Goal: Task Accomplishment & Management: Manage account settings

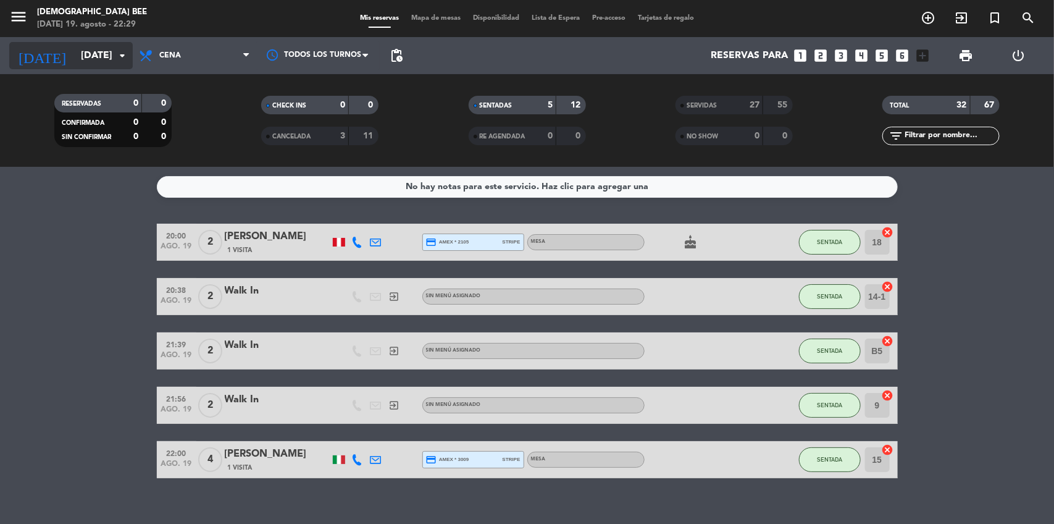
click at [115, 44] on input "[DATE]" at bounding box center [140, 56] width 130 height 24
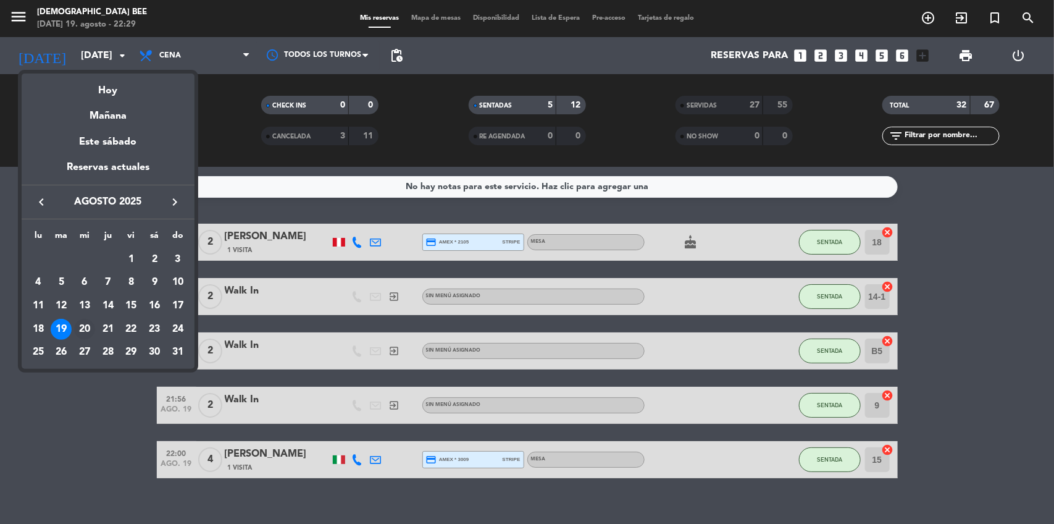
click at [83, 323] on div "20" at bounding box center [84, 329] width 21 height 21
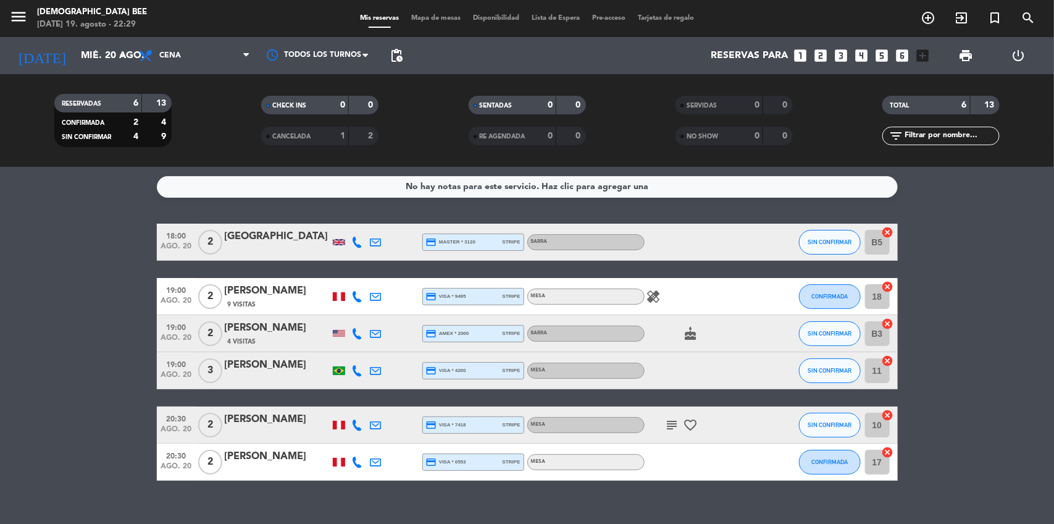
scroll to position [17, 0]
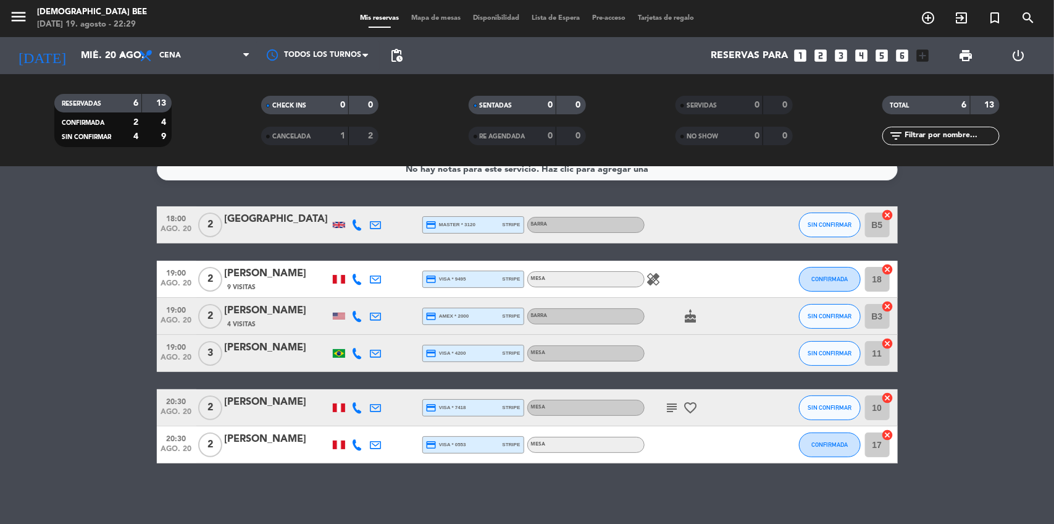
click at [659, 279] on icon "healing" at bounding box center [654, 279] width 15 height 15
click at [684, 284] on div "healing Lactosa, piña" at bounding box center [700, 279] width 111 height 36
click at [685, 323] on div "cake" at bounding box center [700, 316] width 111 height 36
click at [690, 319] on icon "cake" at bounding box center [691, 316] width 15 height 15
click at [713, 322] on div "cake CUMPLEAÑOS" at bounding box center [700, 316] width 111 height 36
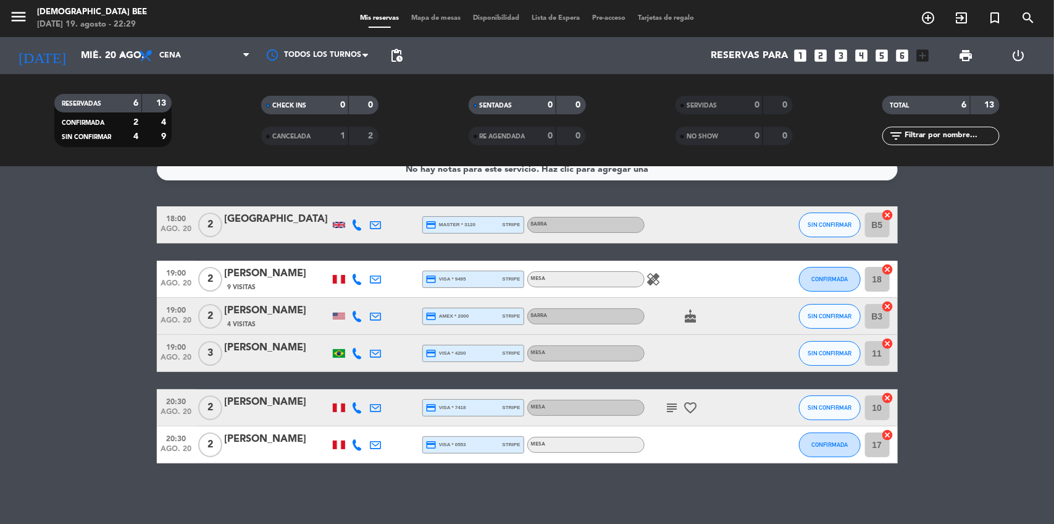
click at [284, 324] on div "4 Visitas" at bounding box center [277, 324] width 105 height 10
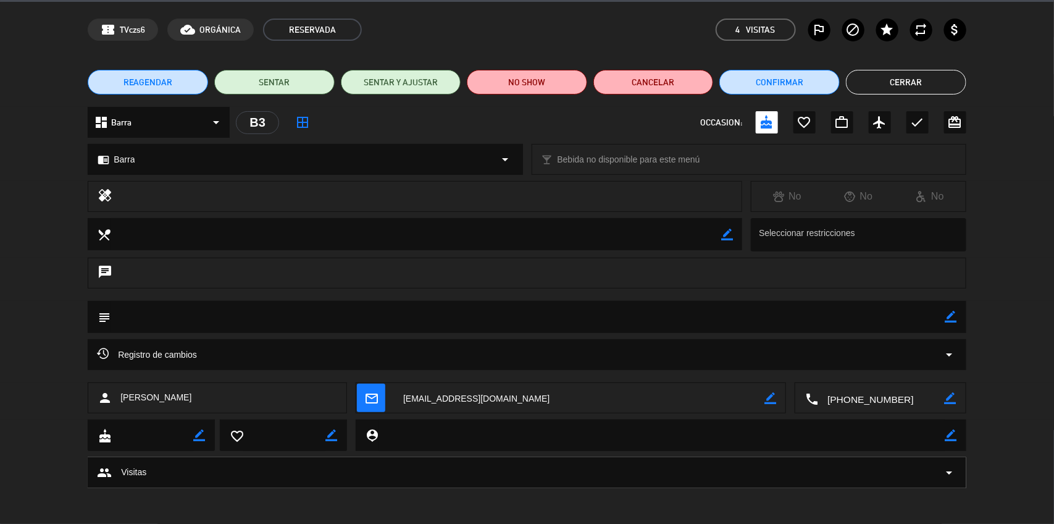
scroll to position [0, 0]
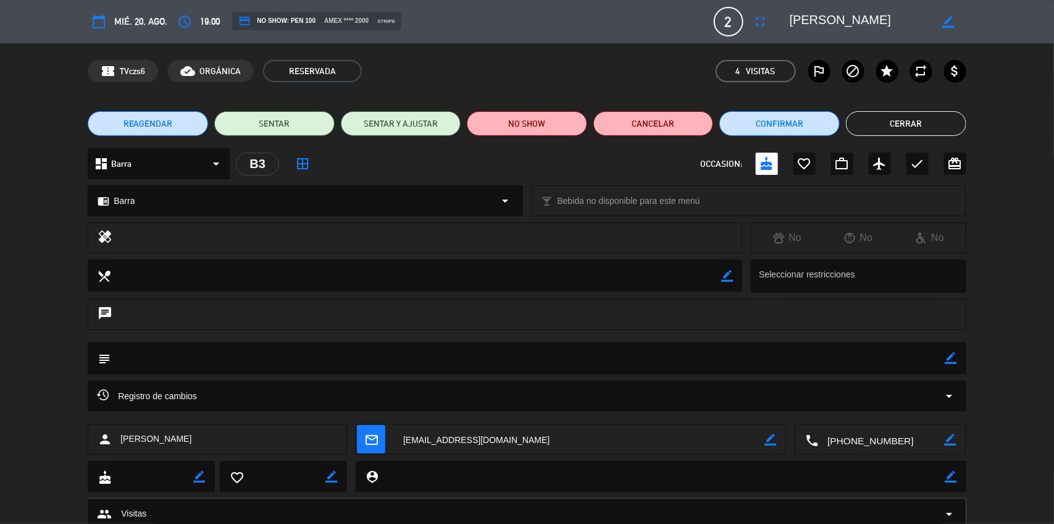
click at [895, 125] on button "Cerrar" at bounding box center [906, 123] width 120 height 25
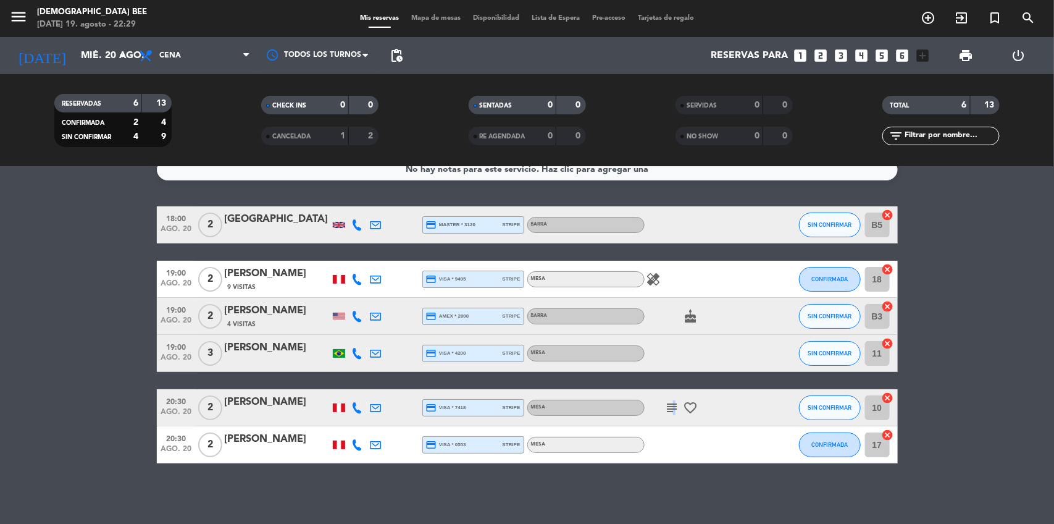
drag, startPoint x: 671, startPoint y: 414, endPoint x: 674, endPoint y: 406, distance: 8.6
click at [674, 406] on icon "subject" at bounding box center [672, 407] width 15 height 15
click at [675, 424] on div "subject Aniversario favorite_border" at bounding box center [700, 407] width 111 height 36
click at [272, 438] on div "[PERSON_NAME]" at bounding box center [277, 439] width 105 height 16
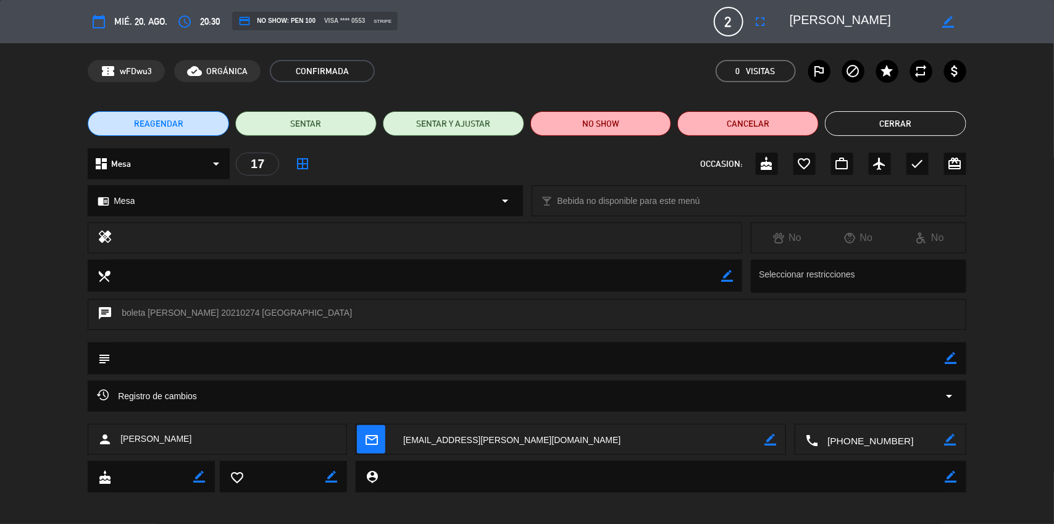
drag, startPoint x: 254, startPoint y: 439, endPoint x: 119, endPoint y: 453, distance: 135.9
click at [119, 453] on div "person [PERSON_NAME]" at bounding box center [217, 439] width 259 height 31
copy span "[PERSON_NAME]"
click at [917, 125] on button "Cerrar" at bounding box center [895, 123] width 141 height 25
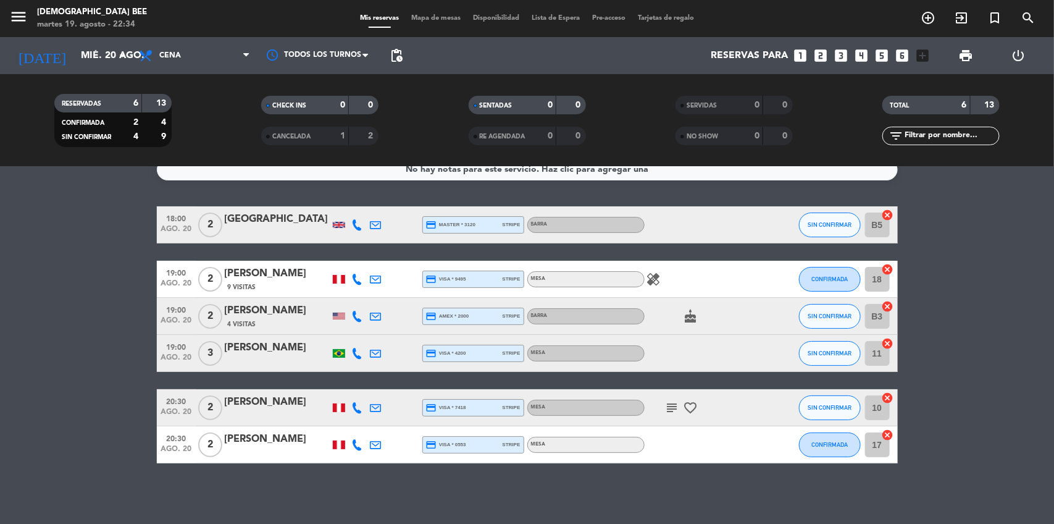
click at [631, 510] on div "No hay notas para este servicio. Haz clic para agregar una 18:00 [DATE] 2 Saeha…" at bounding box center [527, 345] width 1054 height 357
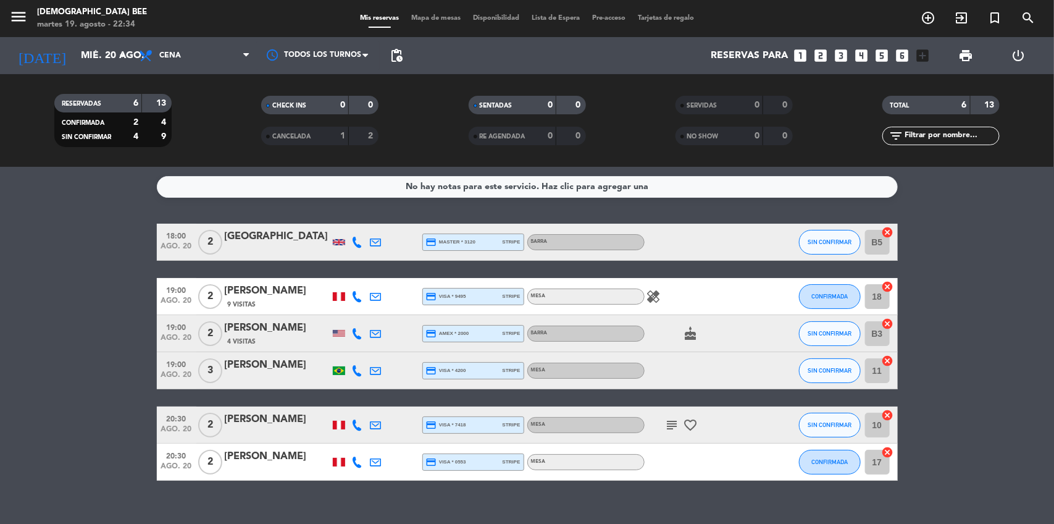
click at [650, 300] on icon "healing" at bounding box center [654, 296] width 15 height 15
click at [679, 290] on div "healing Lactosa, piña" at bounding box center [700, 296] width 111 height 36
click at [711, 334] on div "cake" at bounding box center [700, 333] width 111 height 36
click at [682, 329] on span "cake" at bounding box center [691, 333] width 19 height 15
click at [687, 335] on icon "cake" at bounding box center [691, 333] width 15 height 15
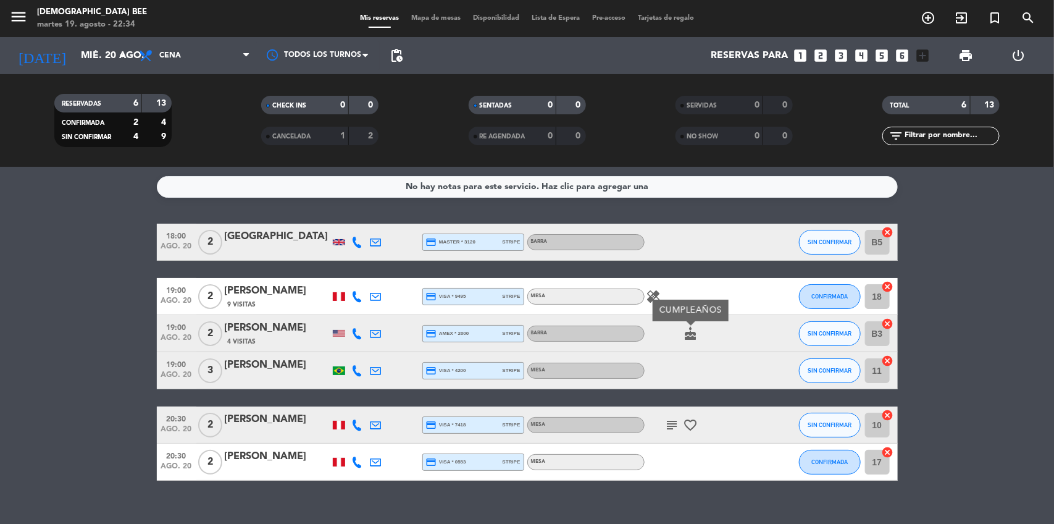
click at [687, 335] on icon "cake" at bounding box center [691, 333] width 15 height 15
click at [668, 436] on div "subject favorite_border" at bounding box center [700, 424] width 111 height 36
click at [670, 432] on div "subject favorite_border" at bounding box center [700, 424] width 111 height 36
click at [671, 418] on icon "subject" at bounding box center [672, 424] width 15 height 15
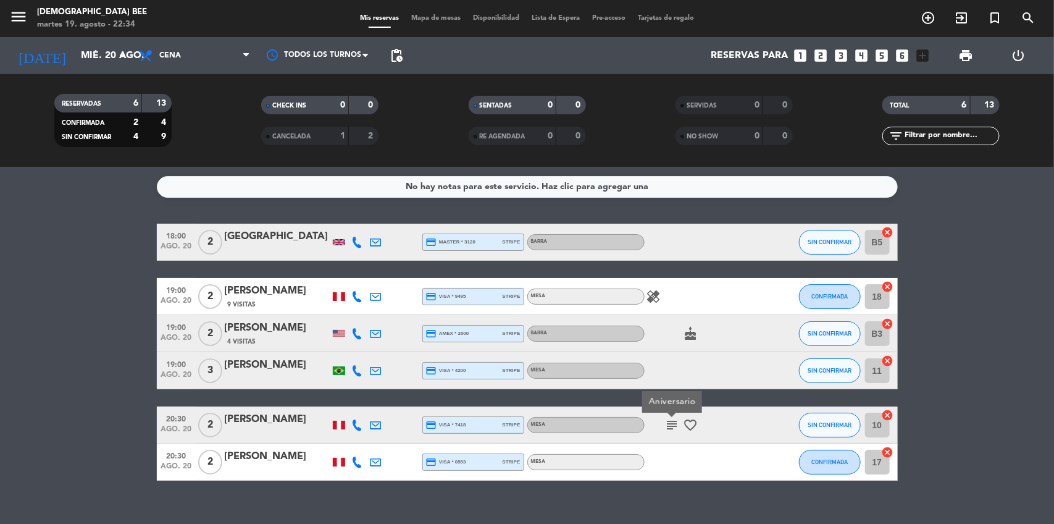
click at [742, 430] on div "subject Aniversario favorite_border" at bounding box center [700, 424] width 111 height 36
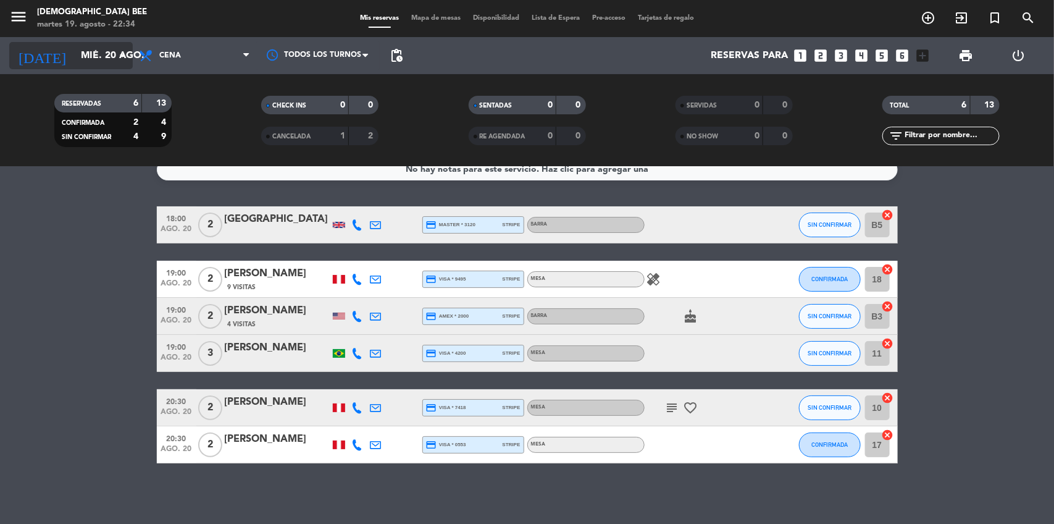
click at [75, 56] on input "mié. 20 ago." at bounding box center [140, 56] width 130 height 24
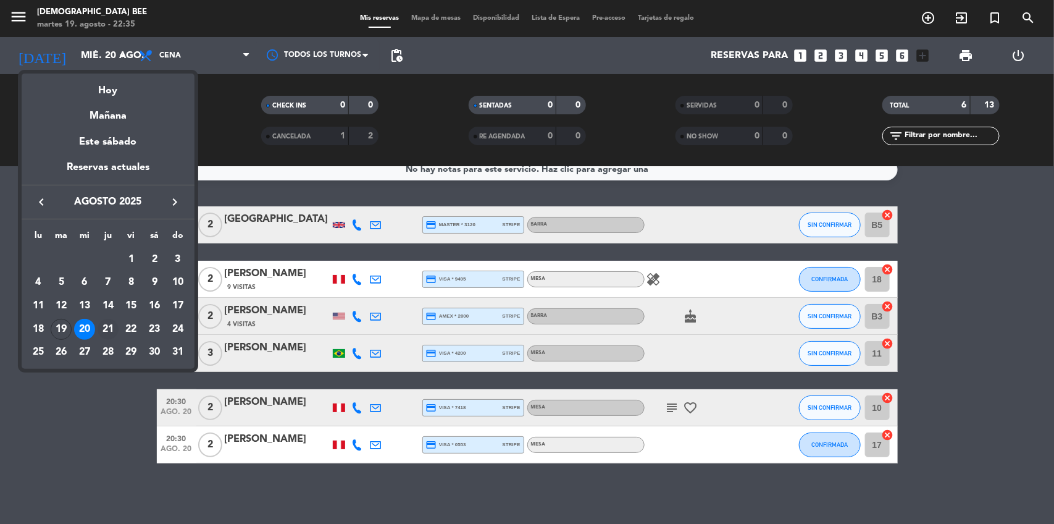
click at [106, 326] on div "21" at bounding box center [108, 329] width 21 height 21
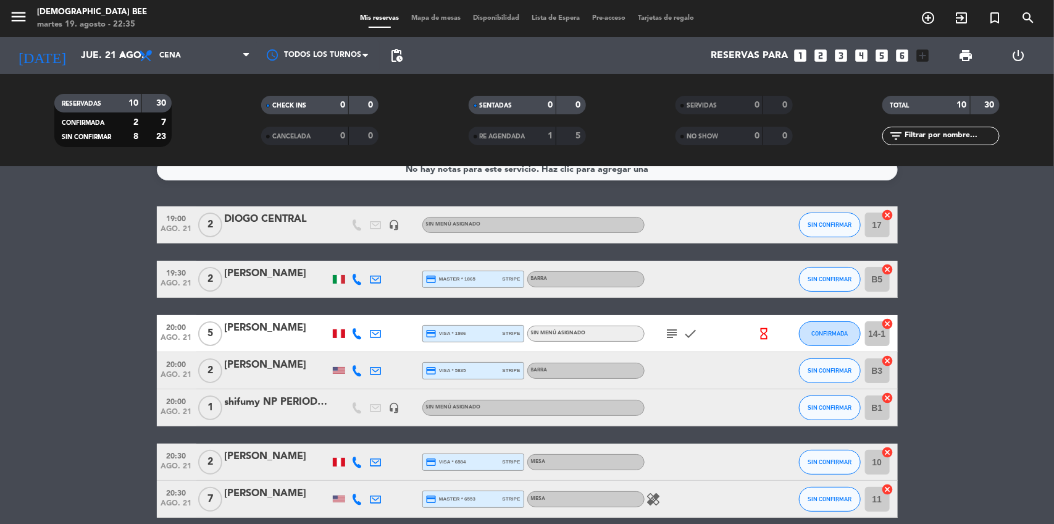
click at [663, 328] on span "subject" at bounding box center [672, 333] width 19 height 15
click at [675, 335] on icon "subject" at bounding box center [672, 333] width 15 height 15
click at [712, 321] on div "subject [PERSON_NAME] avisarme por teléfono o WhatsApp check" at bounding box center [700, 333] width 111 height 36
click at [668, 332] on icon "subject" at bounding box center [672, 333] width 15 height 15
click at [716, 321] on div "subject [PERSON_NAME] avisarme por teléfono o WhatsApp check" at bounding box center [700, 333] width 111 height 36
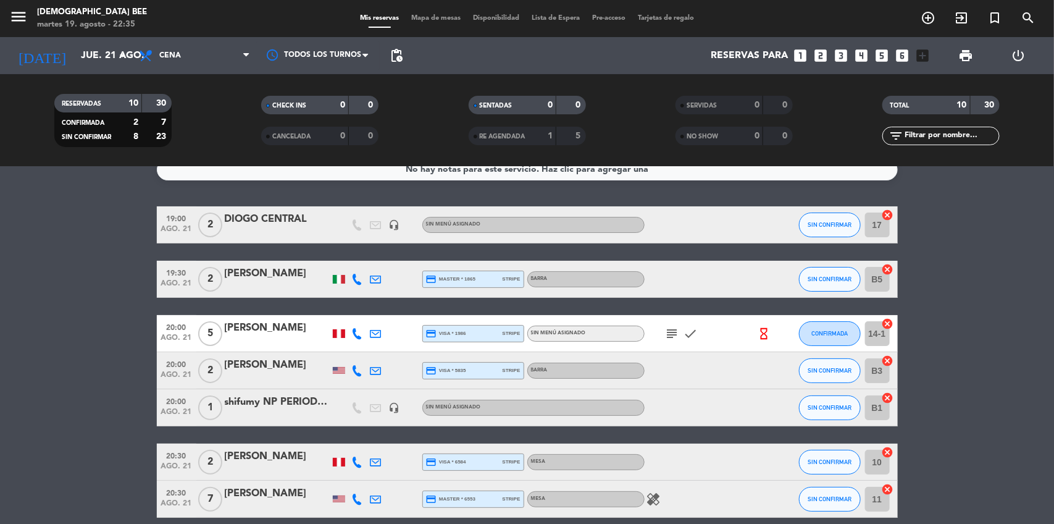
scroll to position [172, 0]
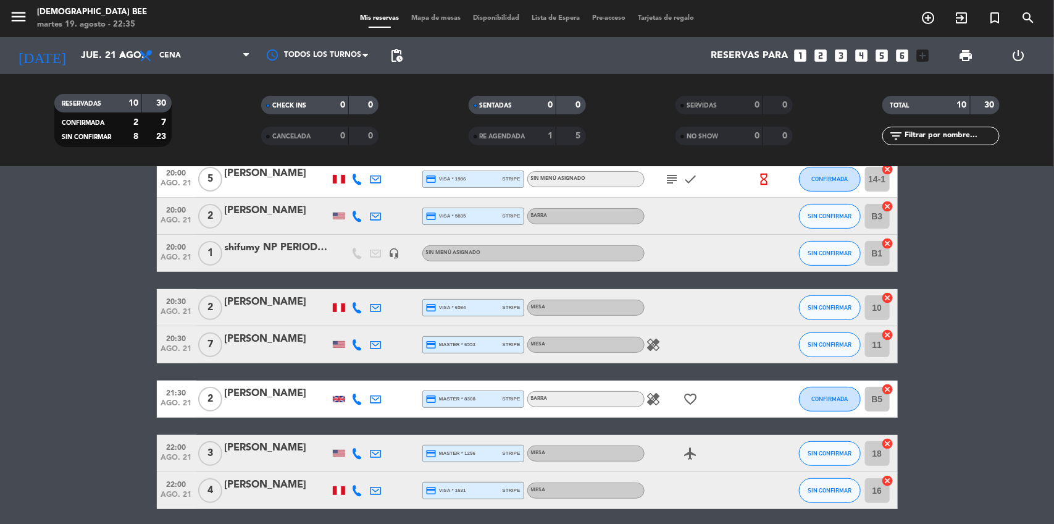
click at [643, 337] on div "Mesa" at bounding box center [585, 345] width 117 height 16
click at [652, 343] on icon "healing" at bounding box center [654, 344] width 15 height 15
click at [694, 335] on div "healing cacahuetes, nueces" at bounding box center [700, 344] width 111 height 36
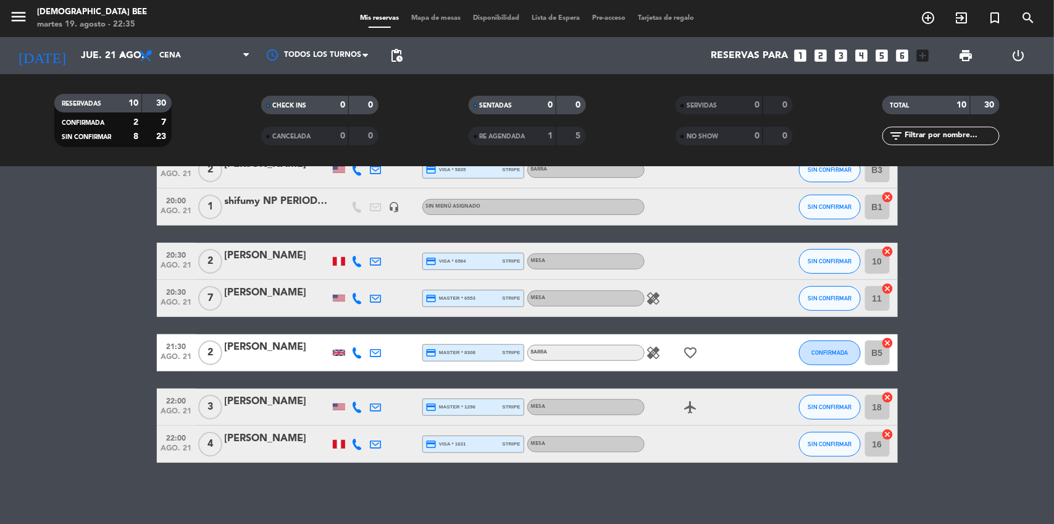
click at [650, 351] on icon "healing" at bounding box center [654, 352] width 15 height 15
click at [664, 351] on div "healing One of us is vegetarian favorite_border" at bounding box center [700, 352] width 111 height 36
click at [130, 57] on input "jue. 21 ago." at bounding box center [140, 56] width 130 height 24
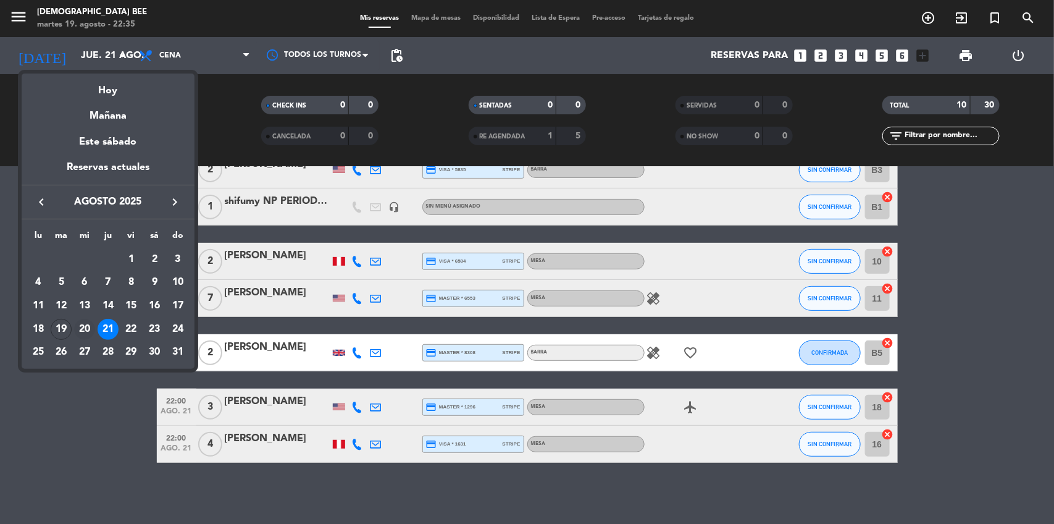
click at [75, 333] on div "20" at bounding box center [84, 329] width 21 height 21
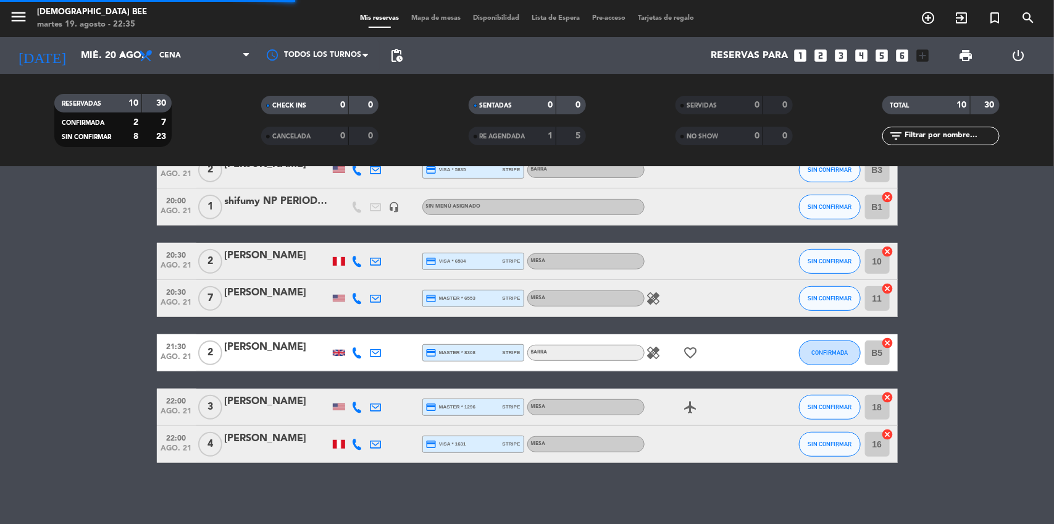
scroll to position [17, 0]
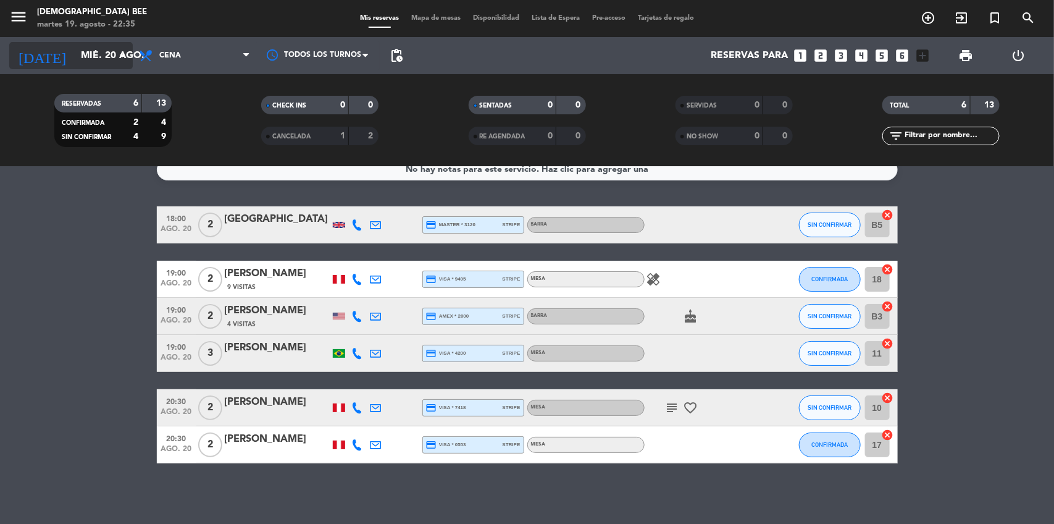
click at [79, 63] on input "mié. 20 ago." at bounding box center [140, 56] width 130 height 24
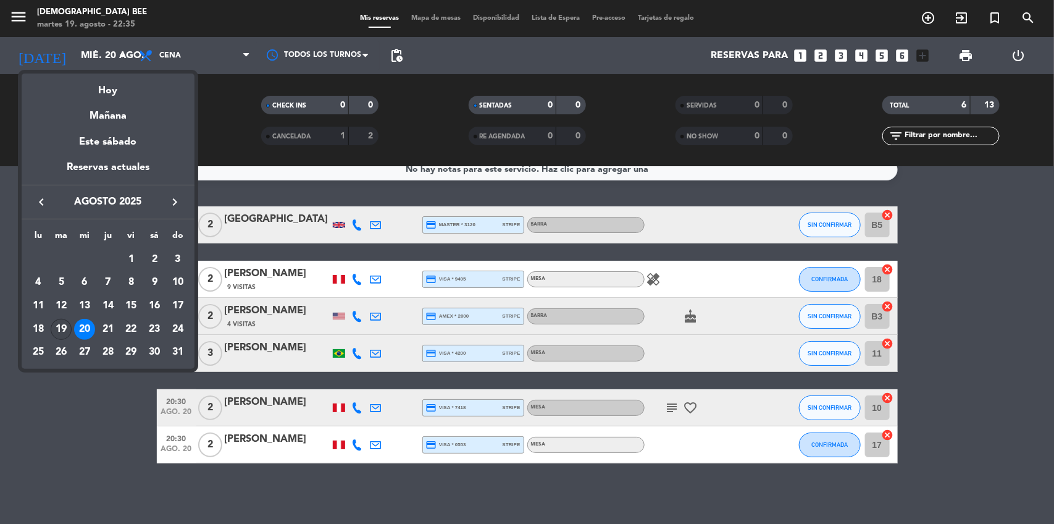
click at [61, 331] on div "19" at bounding box center [61, 329] width 21 height 21
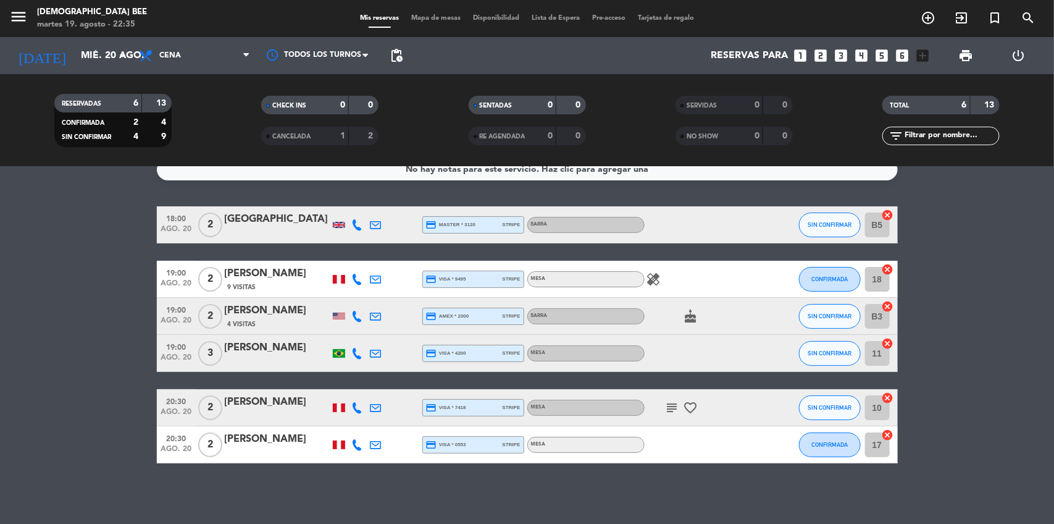
type input "[DATE]"
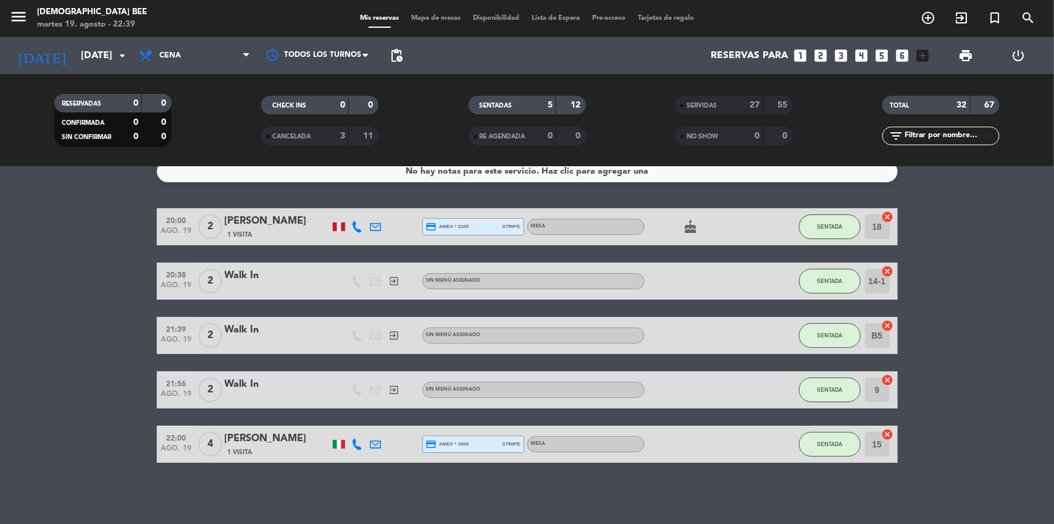
scroll to position [0, 0]
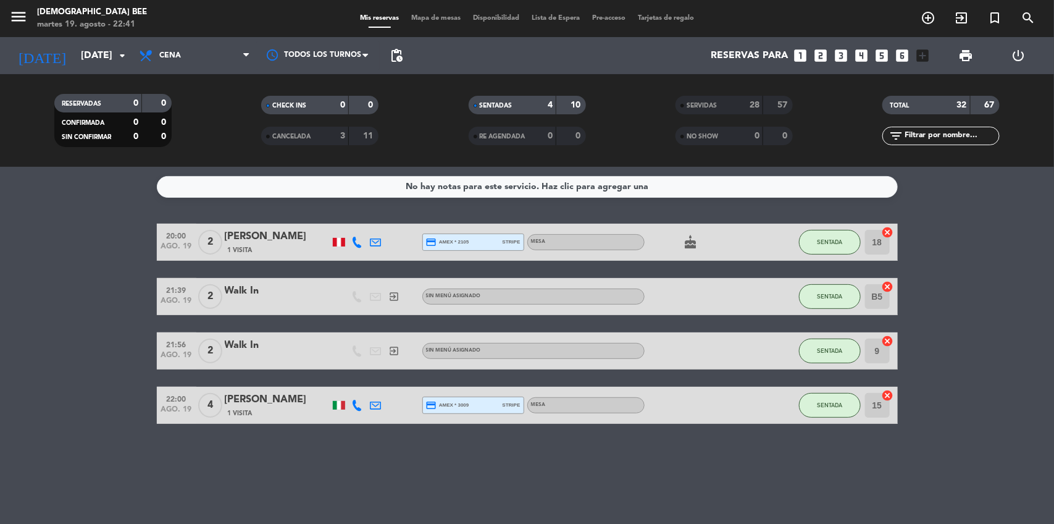
click at [931, 468] on div "No hay notas para este servicio. Haz clic para agregar una 20:00 [DATE] 2 [PERS…" at bounding box center [527, 345] width 1054 height 357
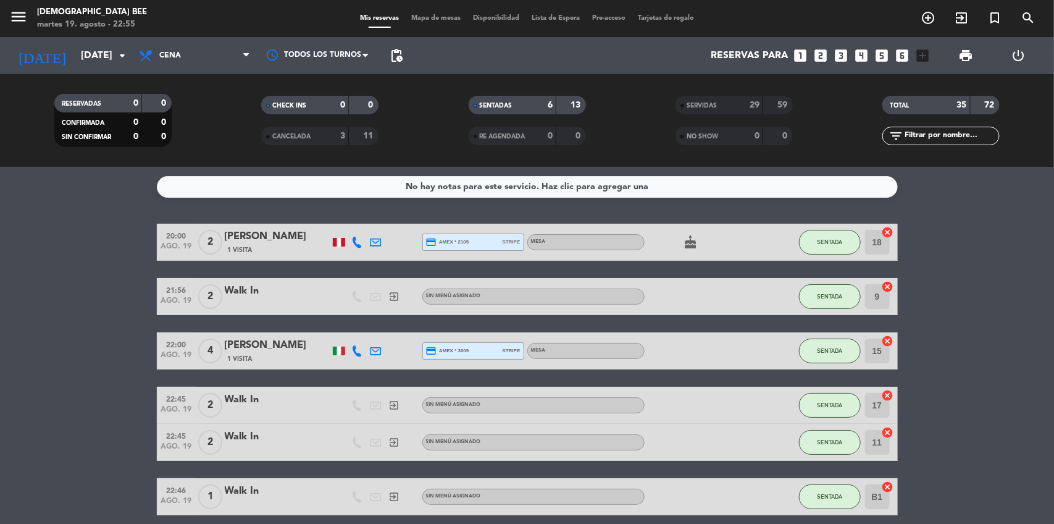
scroll to position [52, 0]
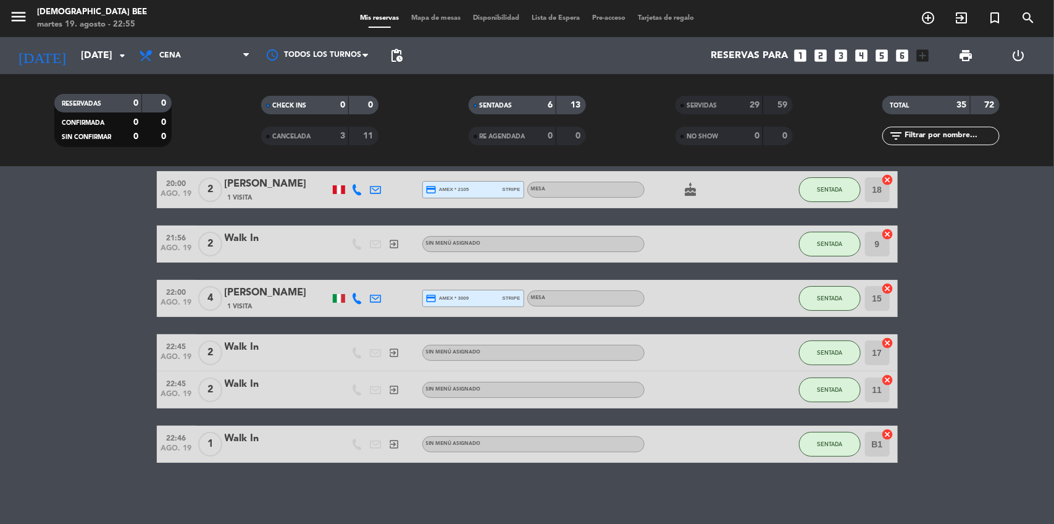
click at [420, 20] on span "Mapa de mesas" at bounding box center [436, 18] width 62 height 7
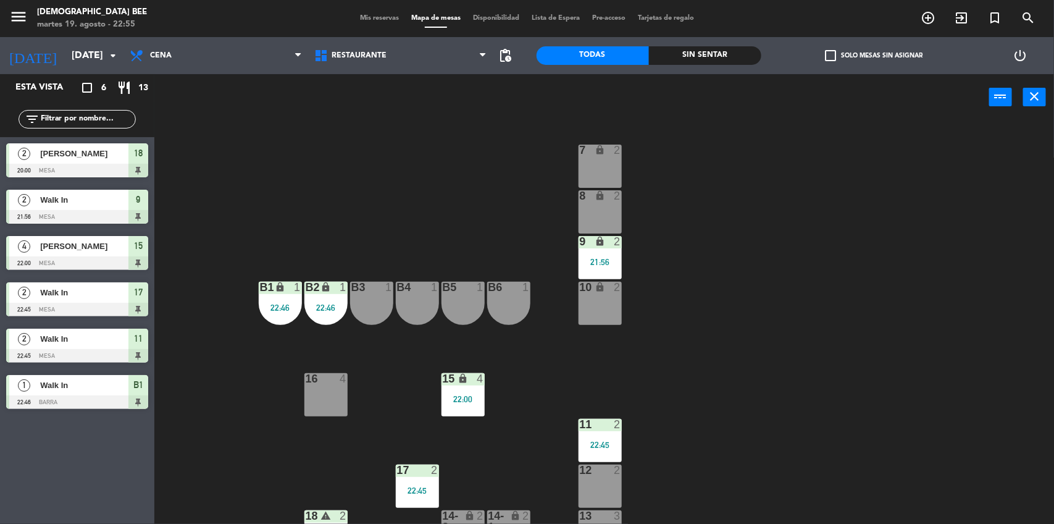
scroll to position [27, 0]
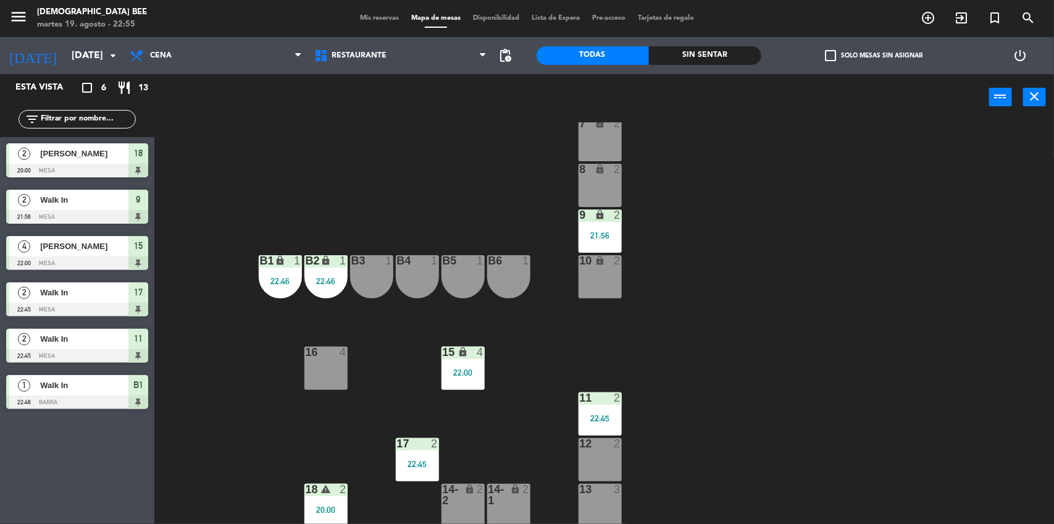
click at [358, 19] on span "Mis reservas" at bounding box center [379, 18] width 51 height 7
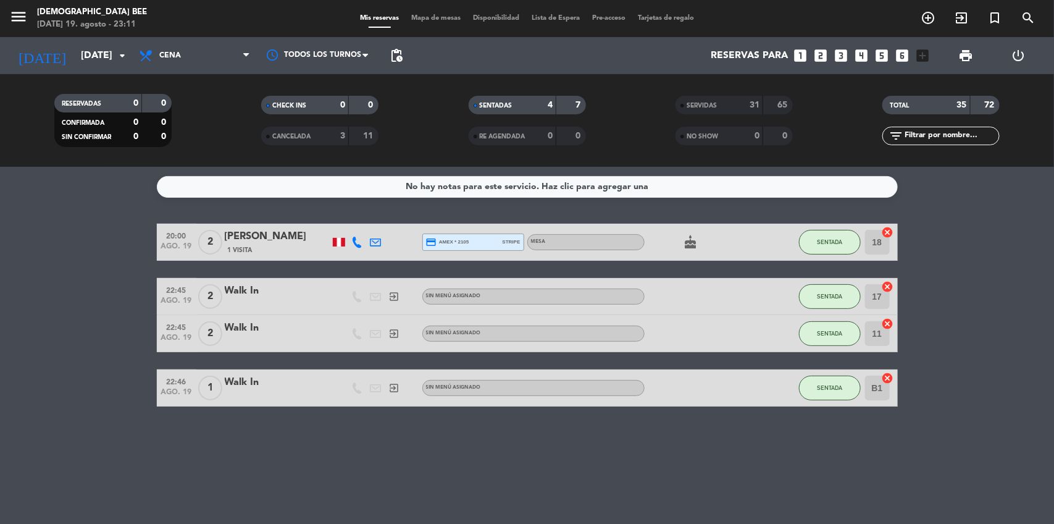
click at [965, 446] on div "No hay notas para este servicio. Haz clic para agregar una 20:00 [DATE] 2 [PERS…" at bounding box center [527, 345] width 1054 height 357
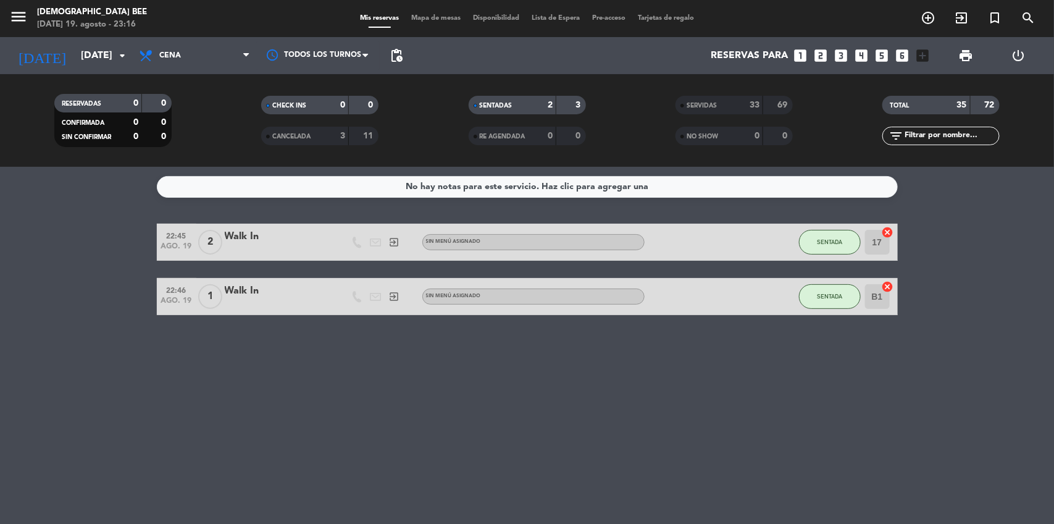
click at [977, 380] on div "No hay notas para este servicio. Haz clic para agregar una 22:45 [DATE] 2 Walk …" at bounding box center [527, 345] width 1054 height 357
click at [896, 360] on div "No hay notas para este servicio. Haz clic para agregar una 22:45 [DATE] 2 Walk …" at bounding box center [527, 345] width 1054 height 357
click at [102, 50] on input "[DATE]" at bounding box center [140, 56] width 130 height 24
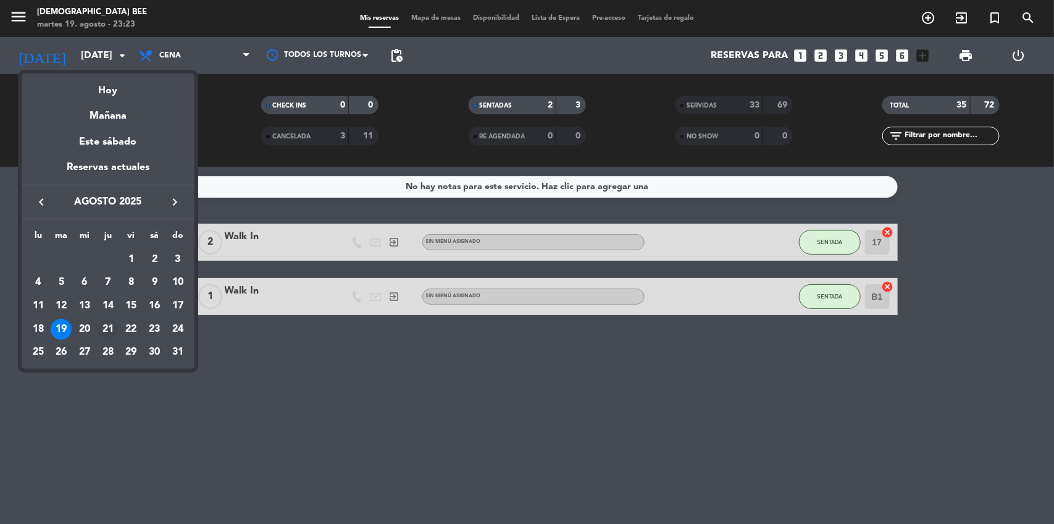
click at [107, 328] on div "21" at bounding box center [108, 329] width 21 height 21
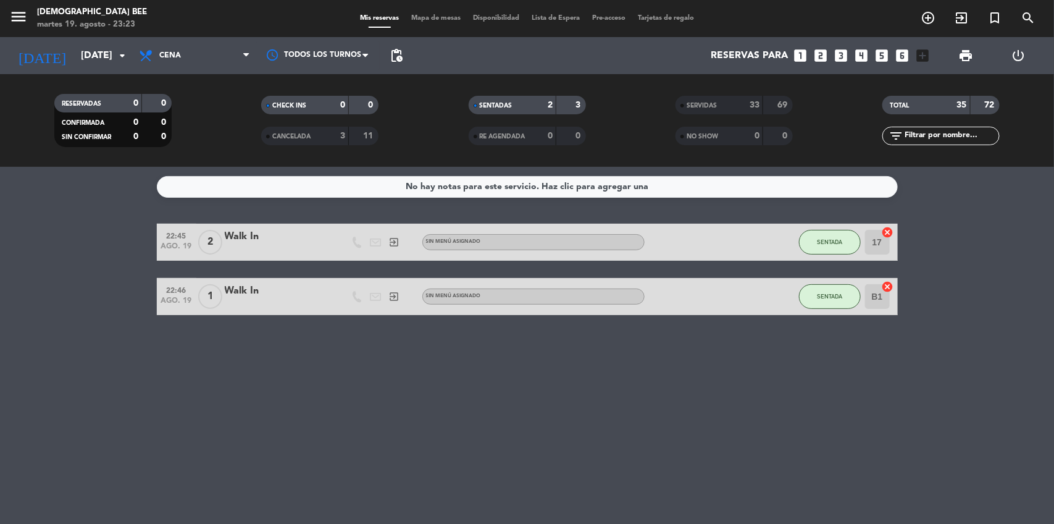
type input "jue. 21 ago."
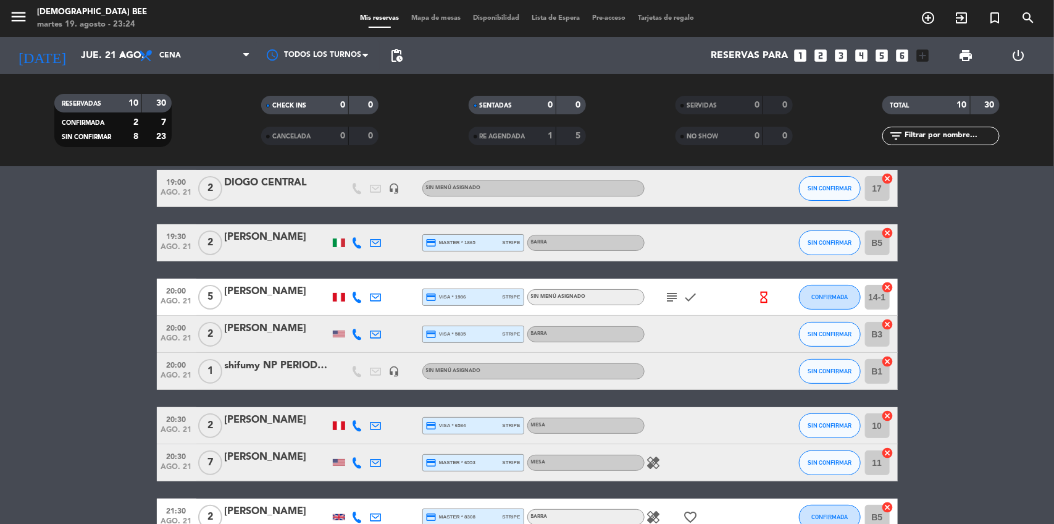
scroll to position [52, 0]
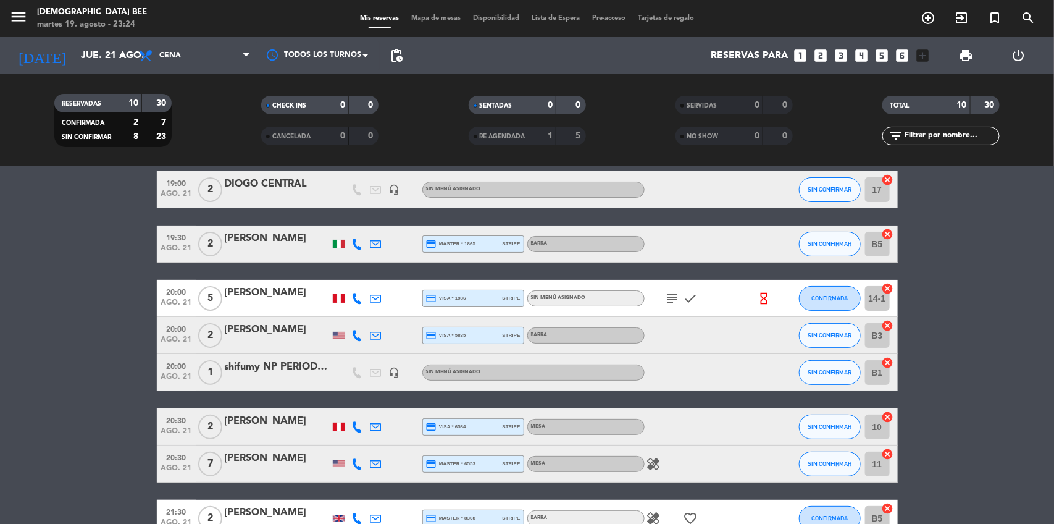
click at [674, 293] on icon "subject" at bounding box center [672, 298] width 15 height 15
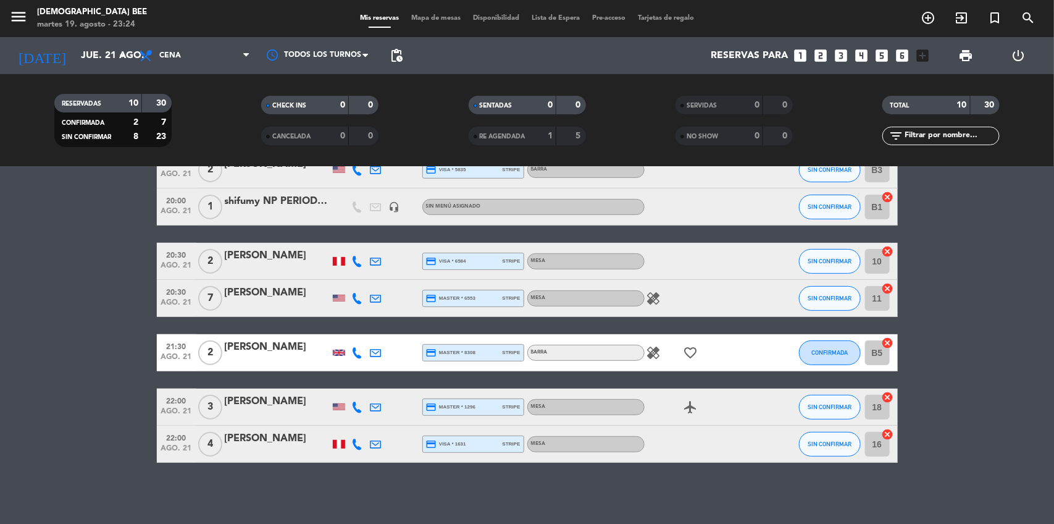
scroll to position [217, 0]
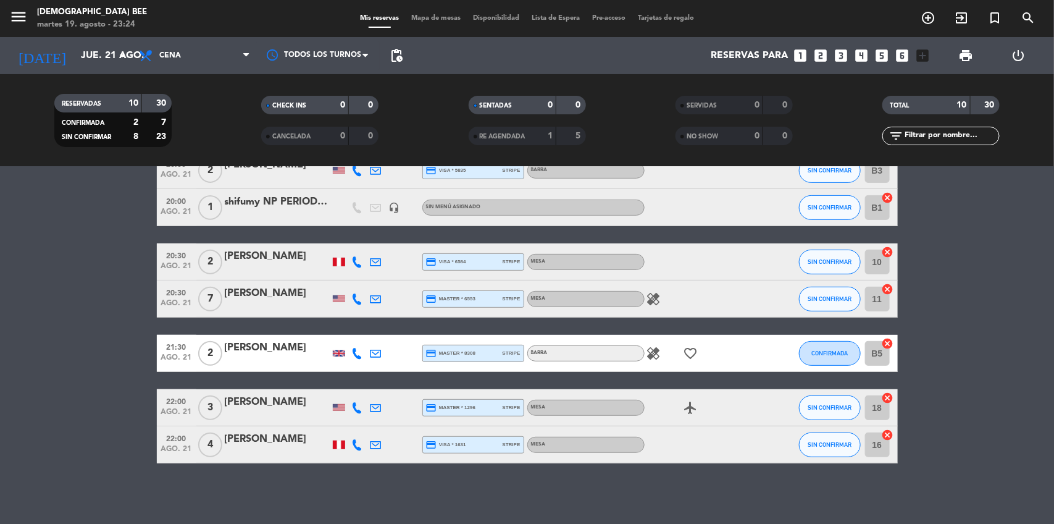
click at [658, 300] on icon "healing" at bounding box center [654, 298] width 15 height 15
click at [652, 353] on icon "healing" at bounding box center [654, 353] width 15 height 15
